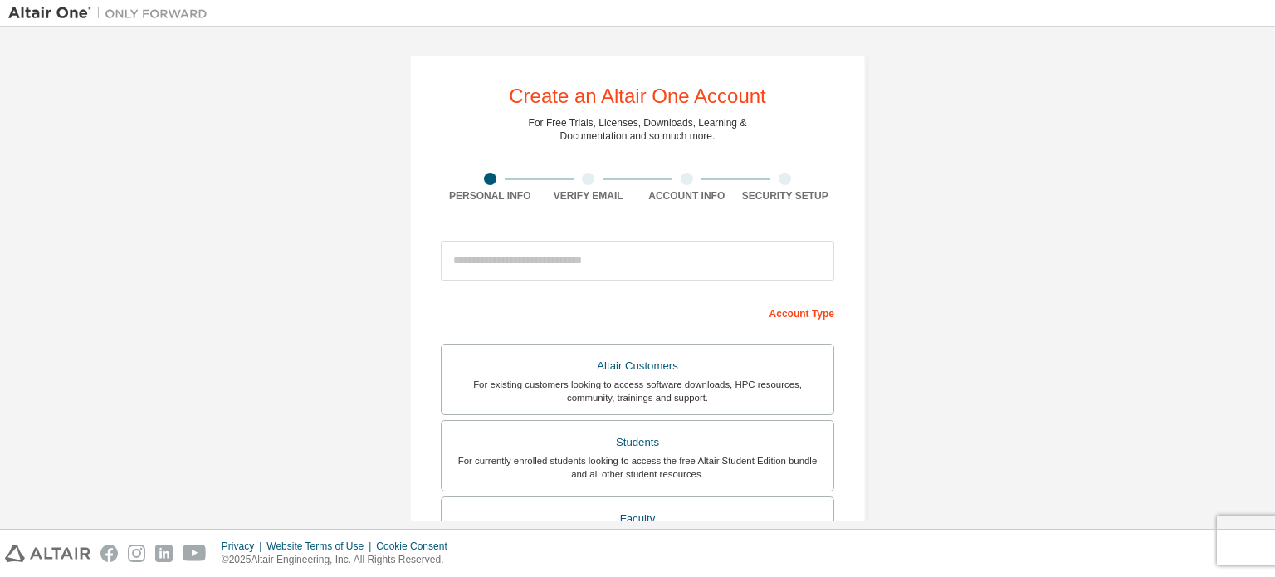
scroll to position [83, 0]
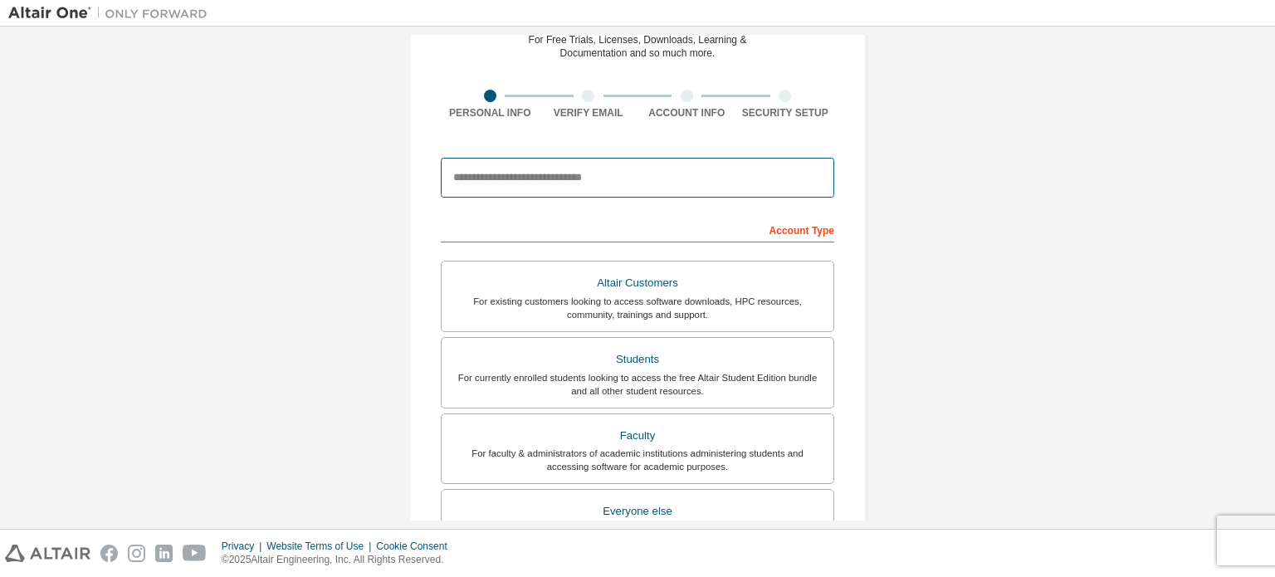
click at [601, 179] on input "email" at bounding box center [638, 178] width 394 height 40
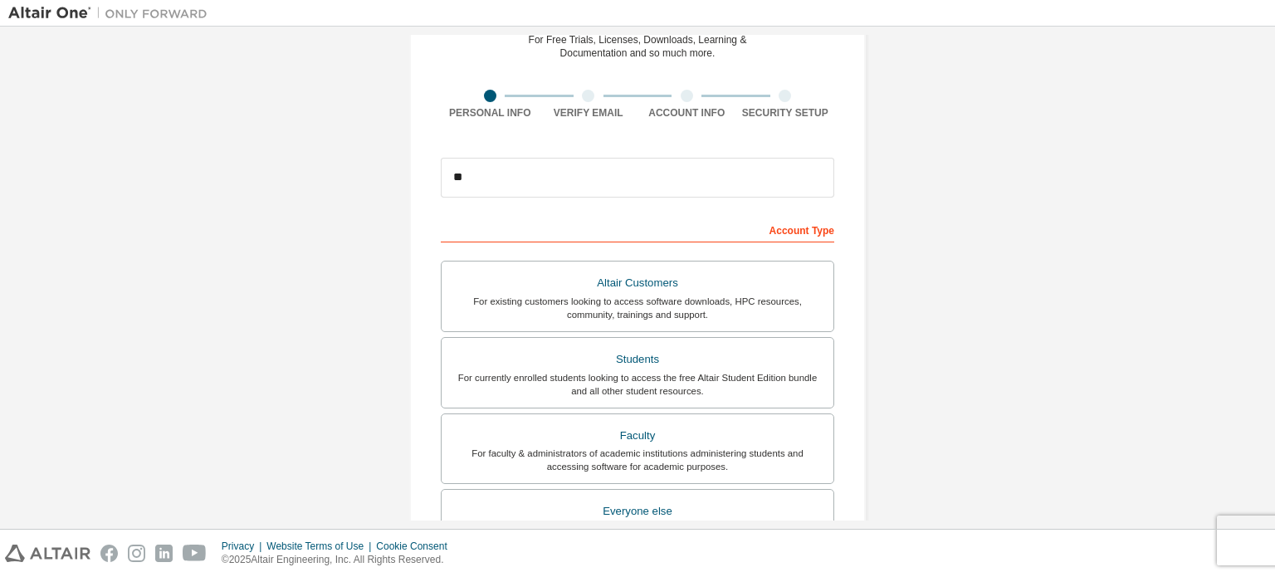
click at [937, 311] on div "Create an Altair One Account For Free Trials, Licenses, Downloads, Learning & D…" at bounding box center [637, 391] width 1259 height 879
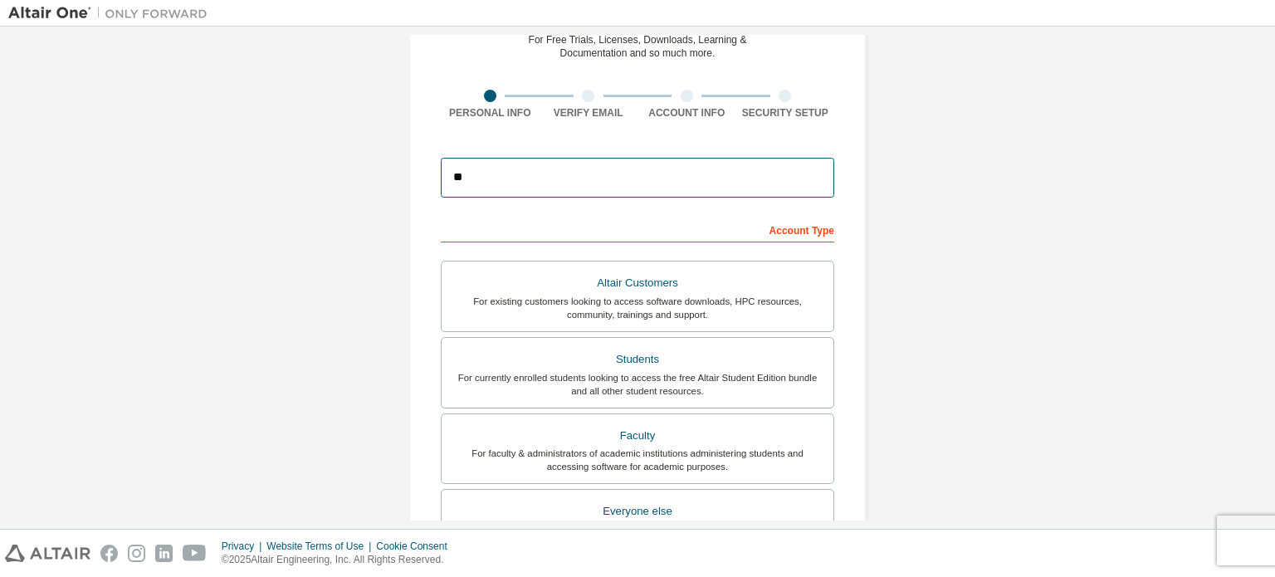
click at [471, 172] on input "**" at bounding box center [638, 178] width 394 height 40
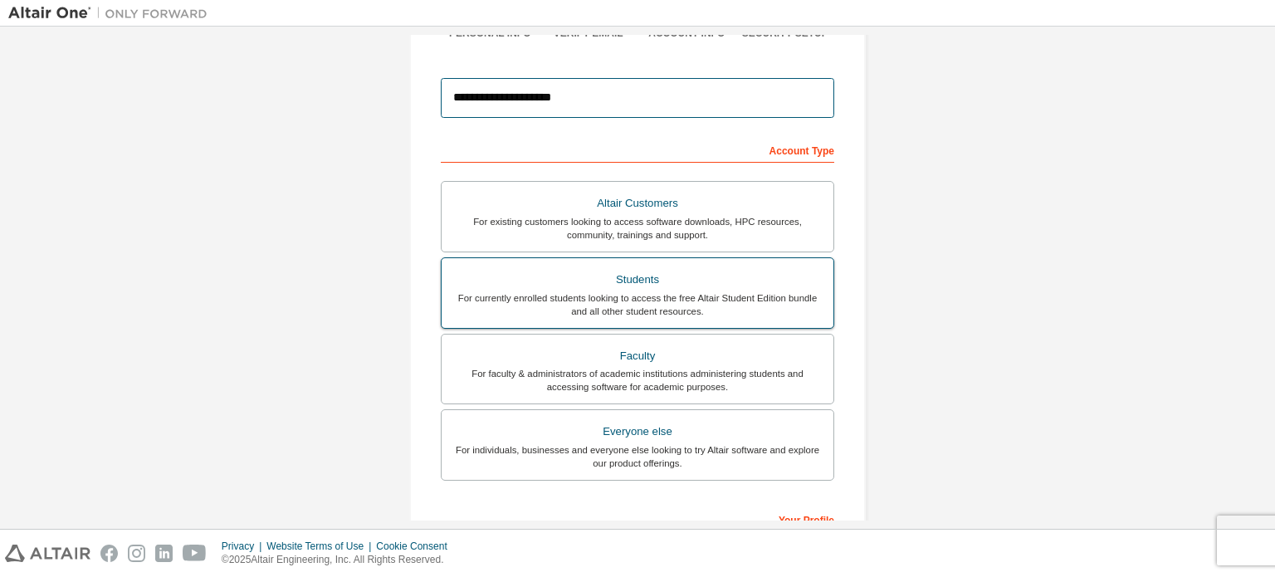
scroll to position [166, 0]
type input "**********"
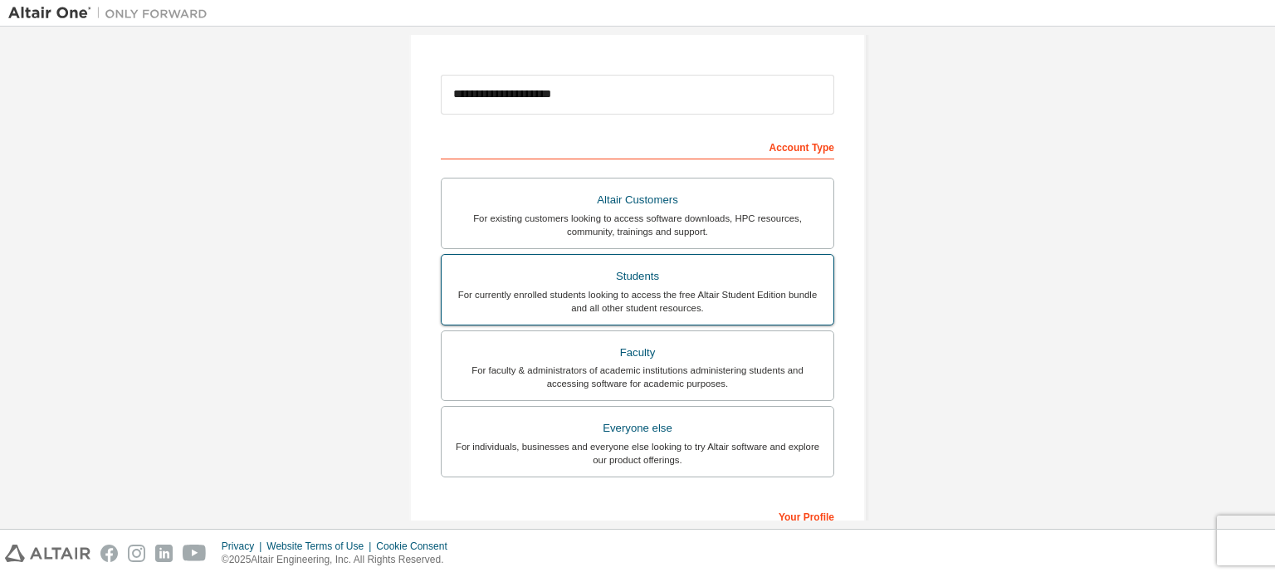
click at [692, 282] on div "Students" at bounding box center [638, 276] width 372 height 23
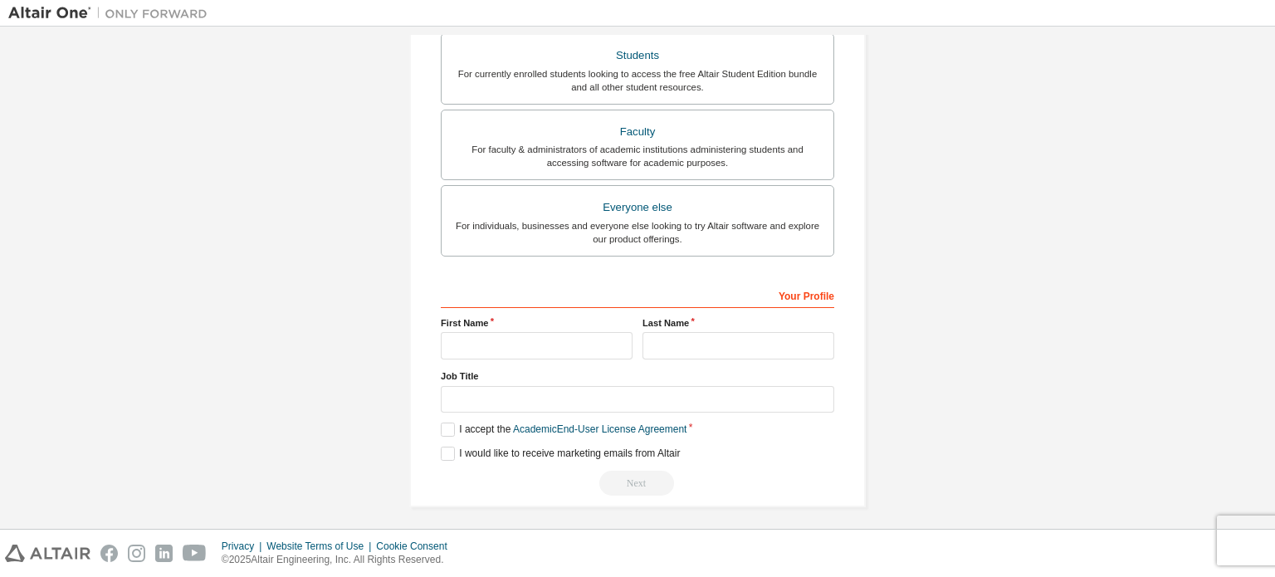
scroll to position [389, 0]
click at [514, 345] on input "text" at bounding box center [537, 343] width 192 height 27
type input "*"
type input "**********"
click at [687, 335] on input "text" at bounding box center [739, 343] width 192 height 27
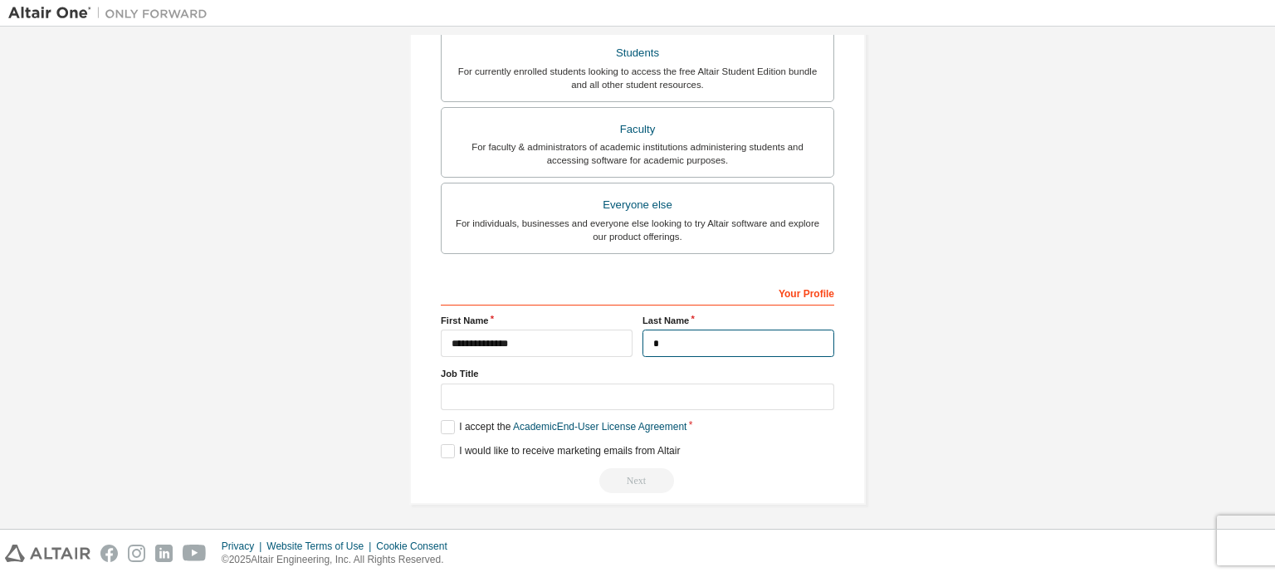
type input "*"
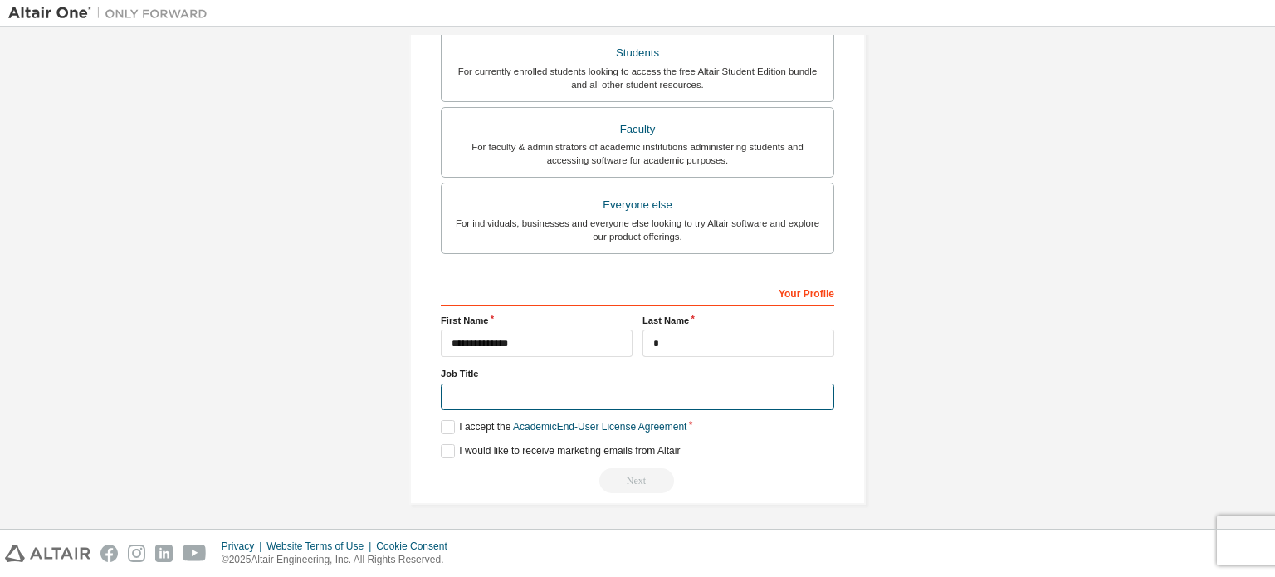
click at [618, 397] on input "text" at bounding box center [638, 397] width 394 height 27
type input "*******"
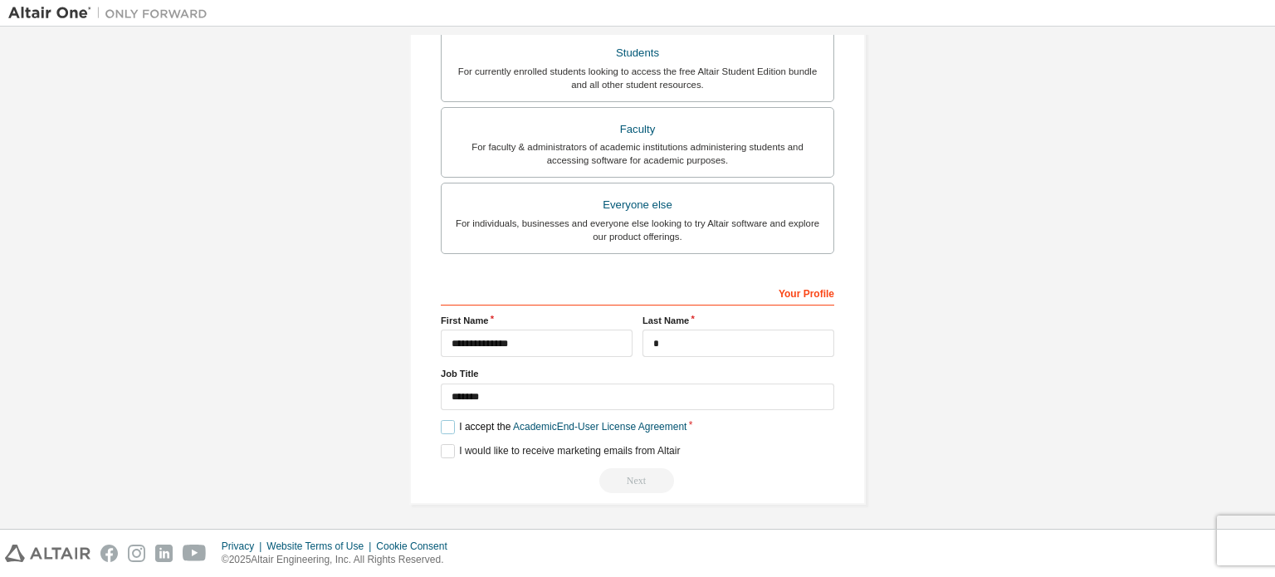
click at [448, 424] on label "I accept the Academic End-User License Agreement" at bounding box center [564, 427] width 246 height 14
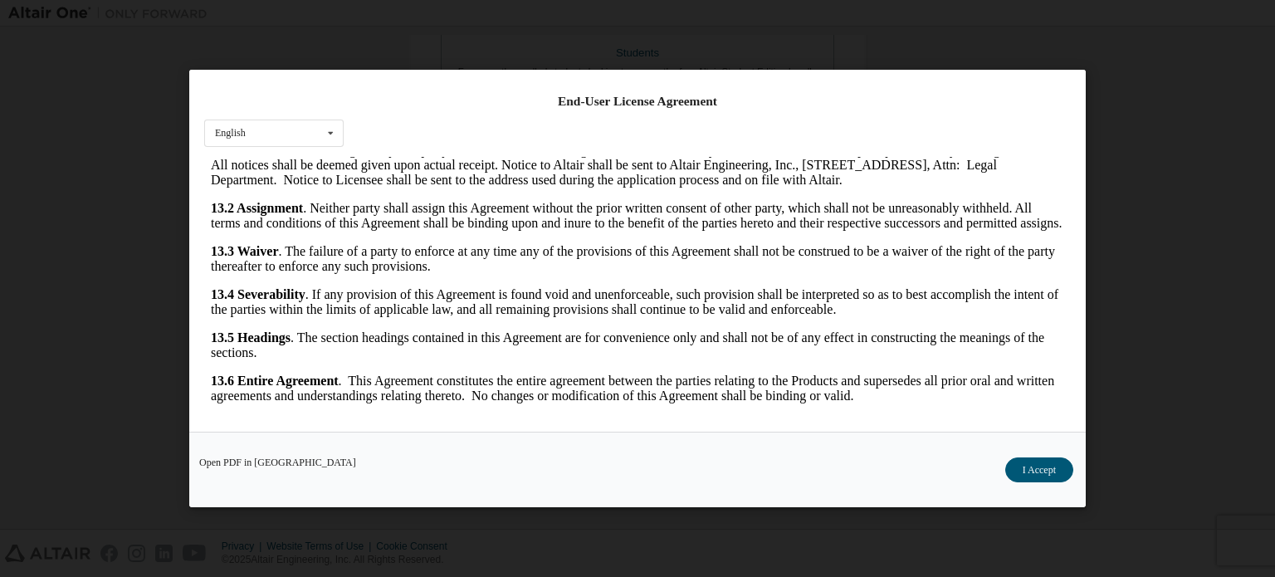
scroll to position [37, 0]
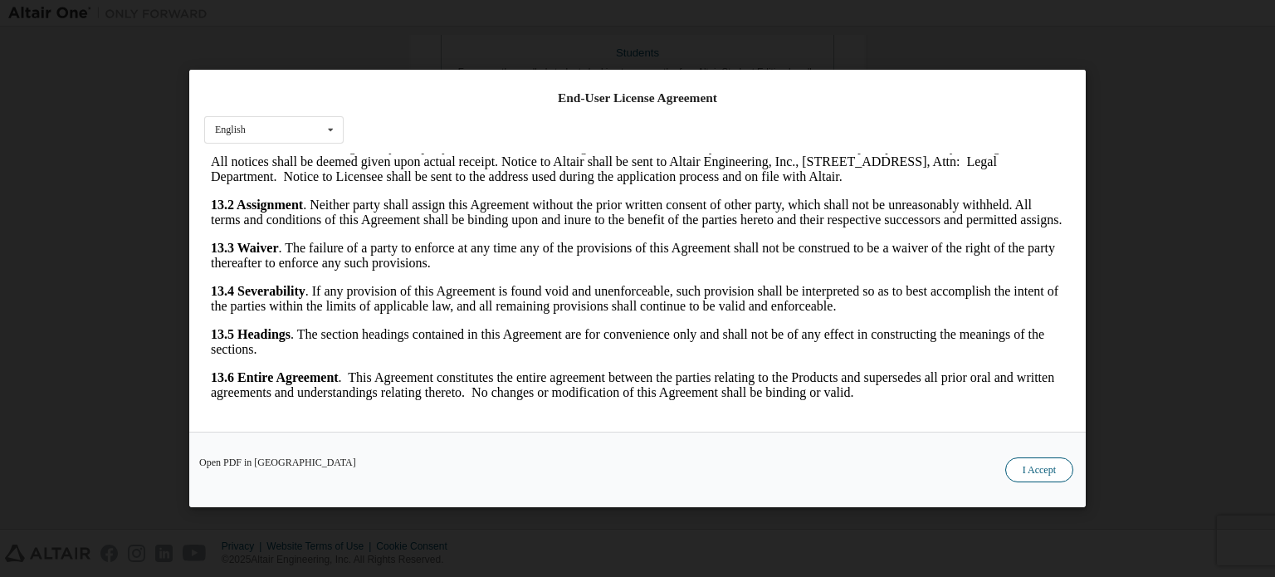
click at [1025, 462] on button "I Accept" at bounding box center [1039, 469] width 68 height 25
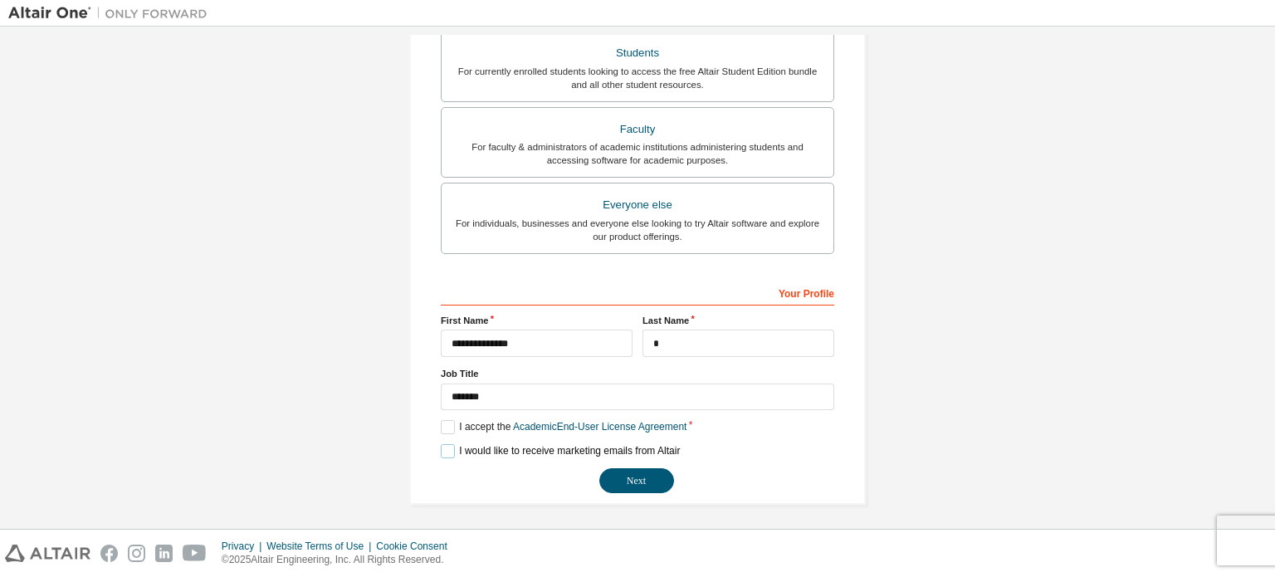
click at [448, 451] on label "I would like to receive marketing emails from Altair" at bounding box center [560, 451] width 239 height 14
click at [627, 482] on button "Next" at bounding box center [636, 480] width 75 height 25
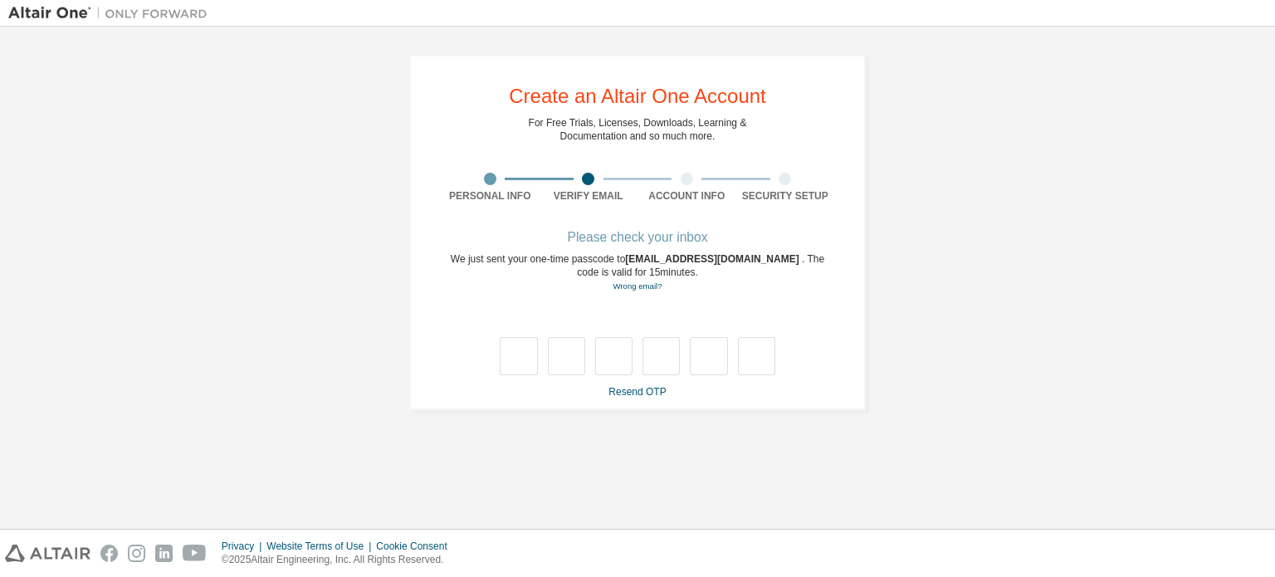
type input "*"
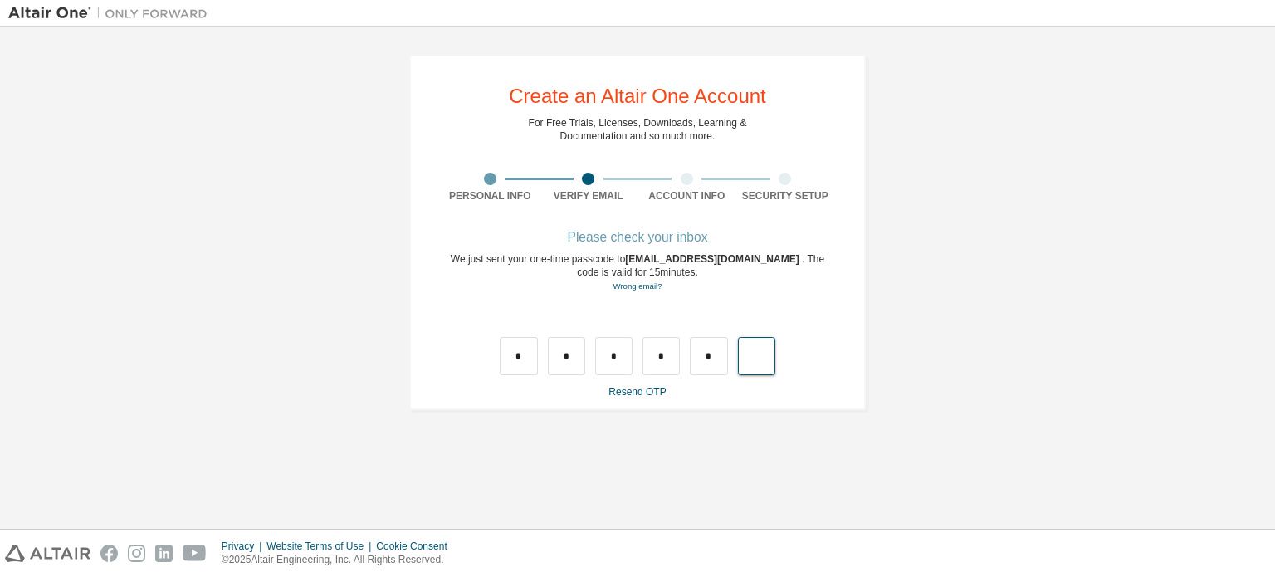
type input "*"
